Goal: Transaction & Acquisition: Purchase product/service

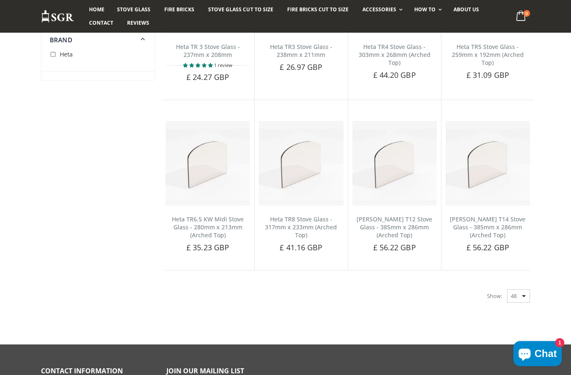
scroll to position [869, 0]
click at [509, 292] on select "48 24 36 All" at bounding box center [518, 295] width 23 height 13
select select "all"
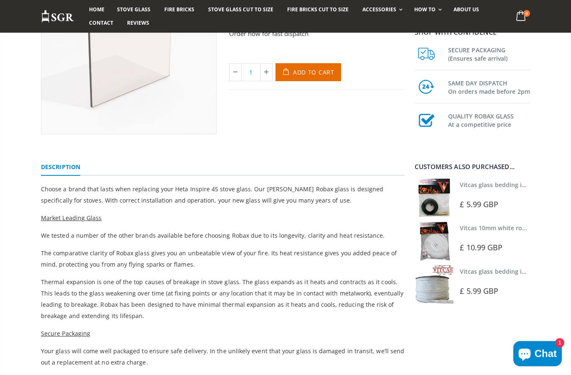
scroll to position [55, 0]
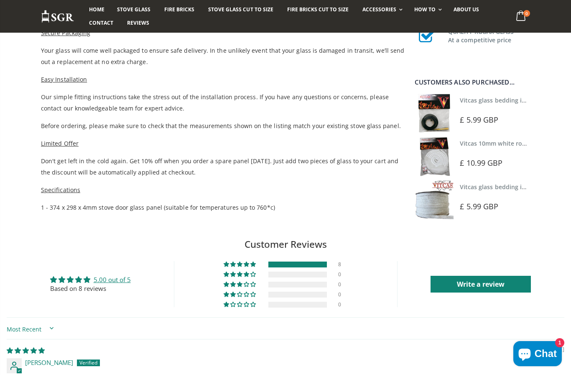
scroll to position [324, 0]
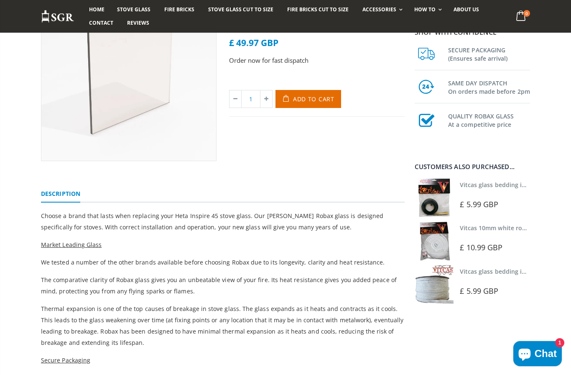
scroll to position [127, 0]
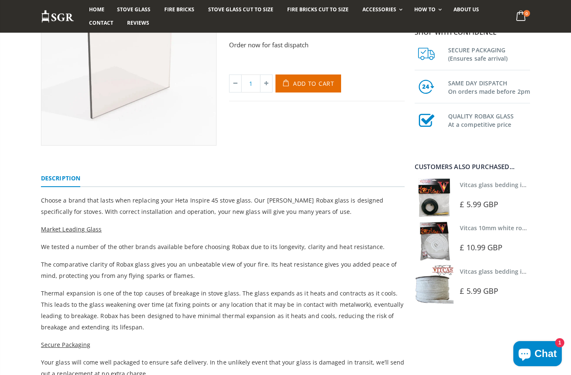
click at [491, 199] on span "£ 5.99 GBP" at bounding box center [479, 204] width 38 height 10
click at [433, 205] on img at bounding box center [434, 197] width 39 height 39
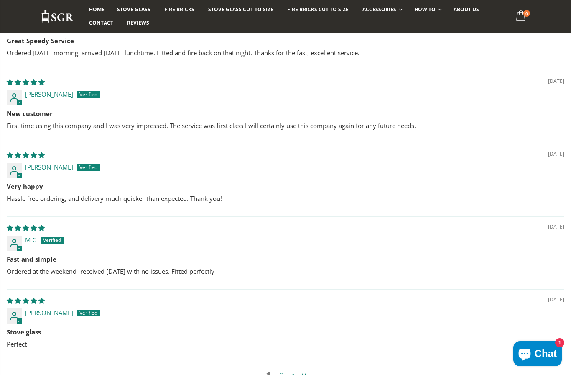
scroll to position [741, 0]
